Goal: Book appointment/travel/reservation

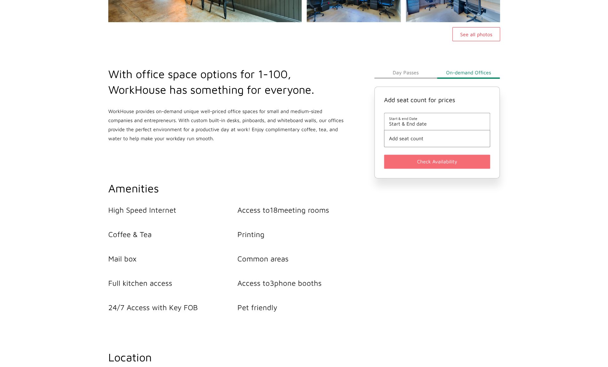
scroll to position [250, 0]
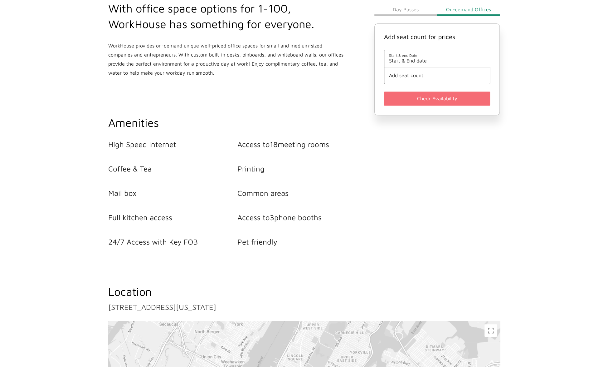
click at [402, 61] on span "Start & End date" at bounding box center [437, 61] width 96 height 6
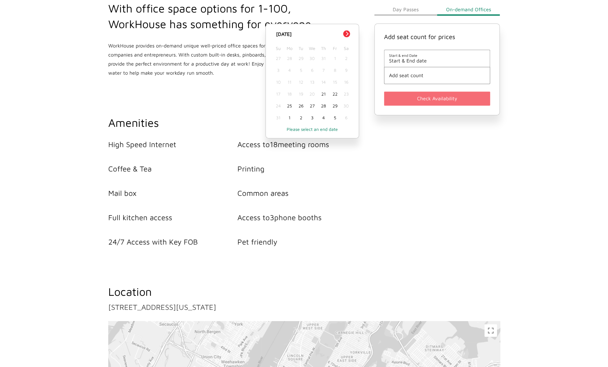
click at [347, 36] on button "Next Month" at bounding box center [346, 33] width 7 height 7
click at [346, 38] on div "Su Mo Tu We Th Fr Sa" at bounding box center [312, 45] width 79 height 15
click at [348, 36] on button "Next Month" at bounding box center [346, 33] width 7 height 7
click at [313, 56] on div "1" at bounding box center [312, 58] width 11 height 12
click at [310, 55] on div "1" at bounding box center [312, 58] width 11 height 12
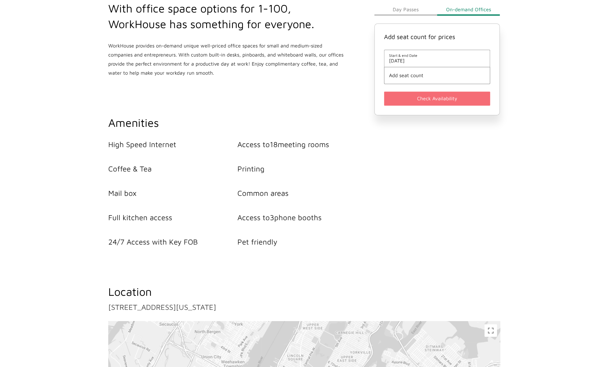
click at [407, 78] on span "Add seat count" at bounding box center [437, 76] width 96 height 6
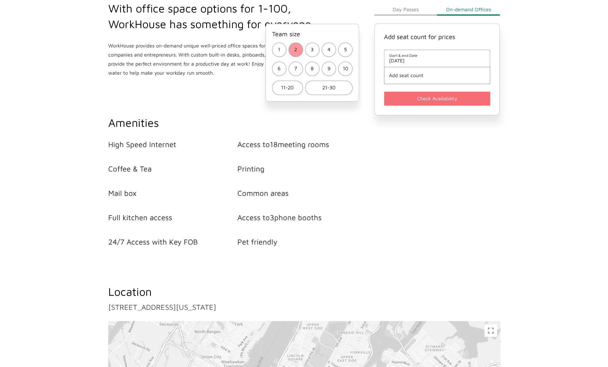
click at [299, 48] on button "2" at bounding box center [296, 49] width 14 height 14
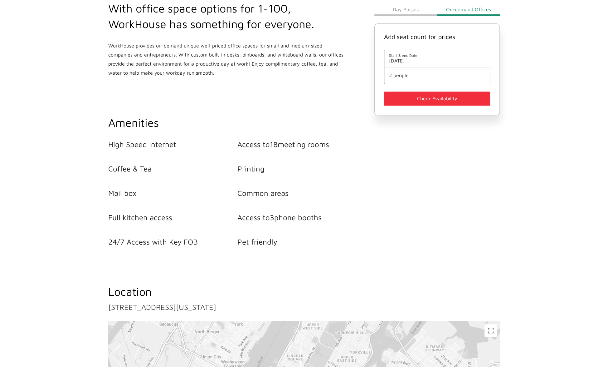
drag, startPoint x: 381, startPoint y: 70, endPoint x: 401, endPoint y: 75, distance: 19.8
click at [384, 70] on div "Add seat count for prices Start & end Date [DATE] 2 people Check Availability" at bounding box center [437, 69] width 126 height 92
click at [401, 75] on span "2 people" at bounding box center [437, 76] width 96 height 6
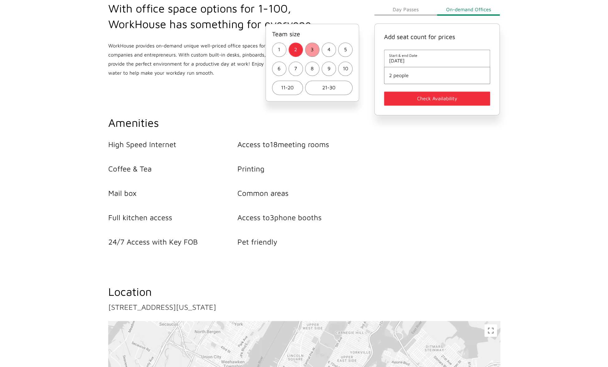
click at [308, 49] on button "3" at bounding box center [312, 49] width 14 height 14
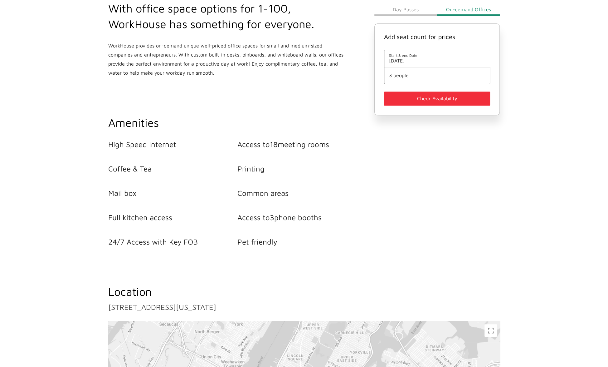
click at [415, 98] on button "Check Availability" at bounding box center [437, 98] width 106 height 14
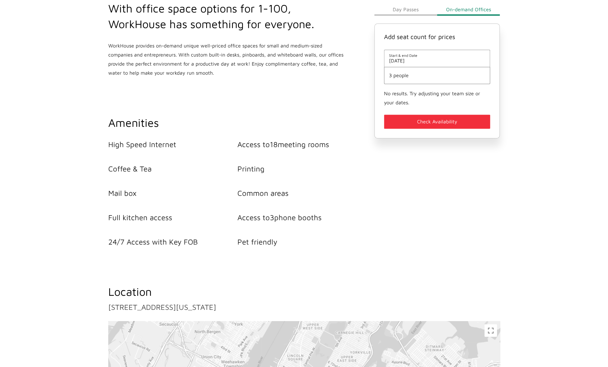
scroll to position [62, 0]
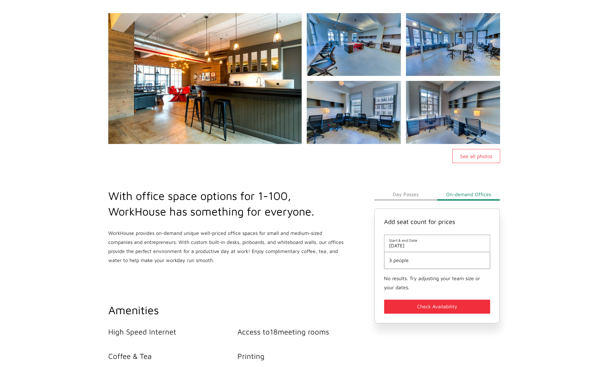
click at [406, 261] on span "3 people" at bounding box center [437, 260] width 96 height 6
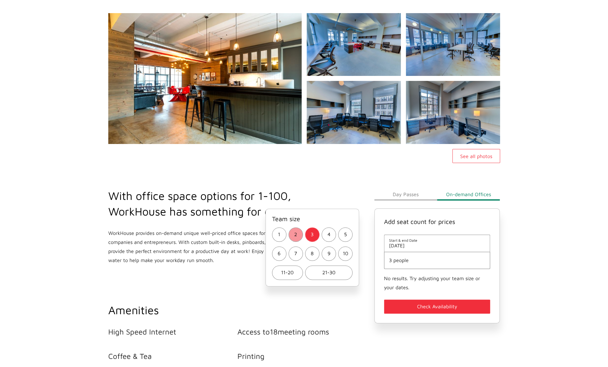
click at [290, 237] on button "2" at bounding box center [296, 234] width 14 height 14
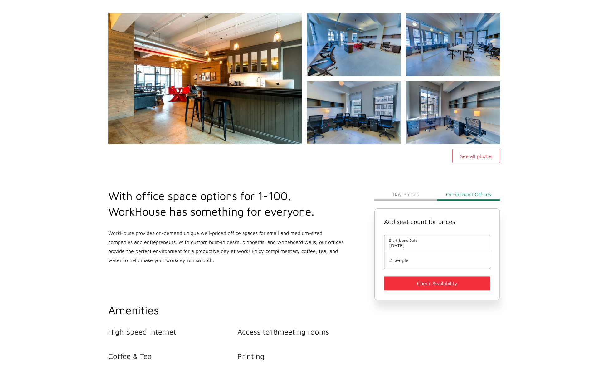
click at [409, 285] on button "Check Availability" at bounding box center [437, 283] width 106 height 14
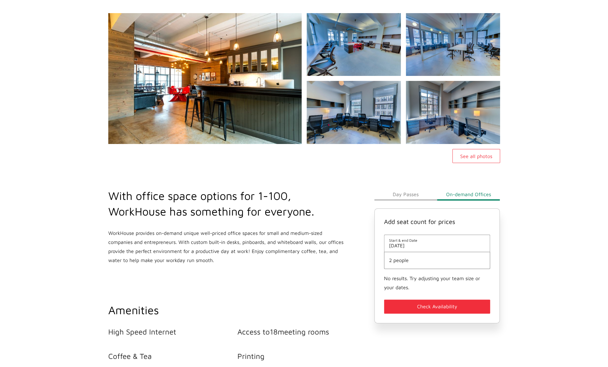
click at [56, 219] on main "WorkHouse Midtown See all photos With office space options for 1-100, WorkHouse…" at bounding box center [304, 322] width 608 height 684
